Goal: Information Seeking & Learning: Learn about a topic

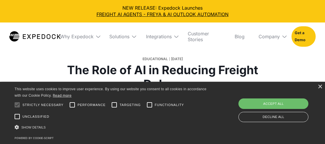
select select
click at [276, 104] on div "Accept all" at bounding box center [273, 103] width 70 height 10
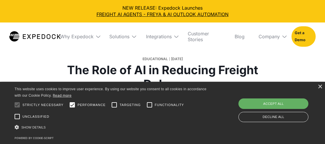
checkbox input "true"
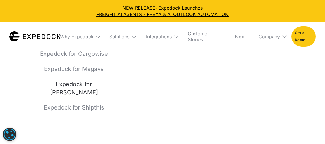
scroll to position [1808, 0]
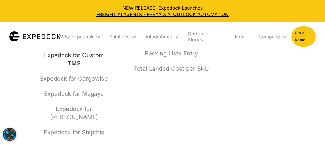
click at [74, 57] on link "Expedock for Custom TMS" at bounding box center [74, 59] width 70 height 16
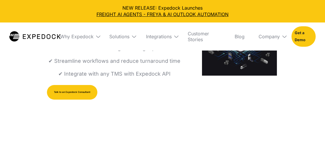
select select
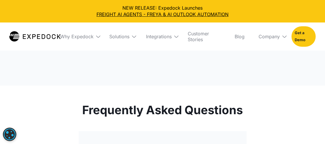
scroll to position [1283, 0]
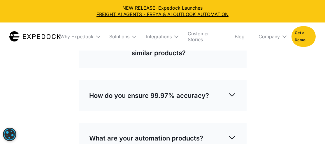
scroll to position [0, 0]
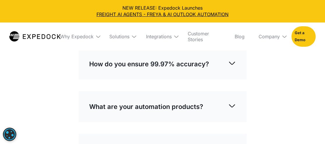
scroll to position [1487, 0]
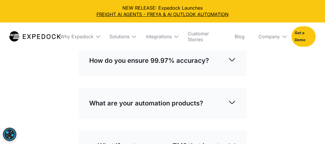
click at [231, 11] on img at bounding box center [232, 7] width 8 height 8
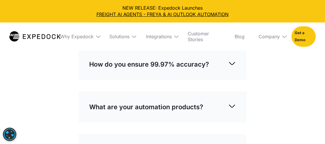
scroll to position [1575, 0]
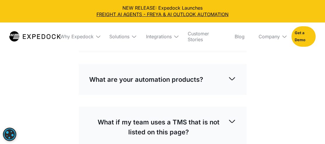
click at [233, 40] on img at bounding box center [232, 36] width 8 height 8
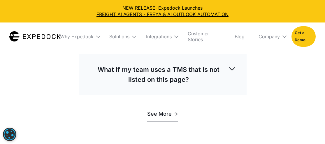
scroll to position [1691, 0]
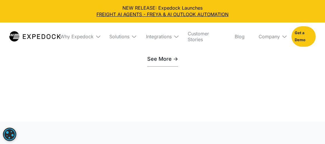
scroll to position [1837, 0]
click at [230, 6] on img at bounding box center [232, 1] width 8 height 8
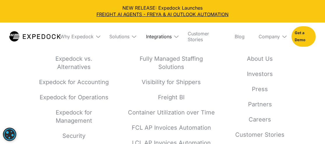
scroll to position [2157, 0]
